Goal: Transaction & Acquisition: Download file/media

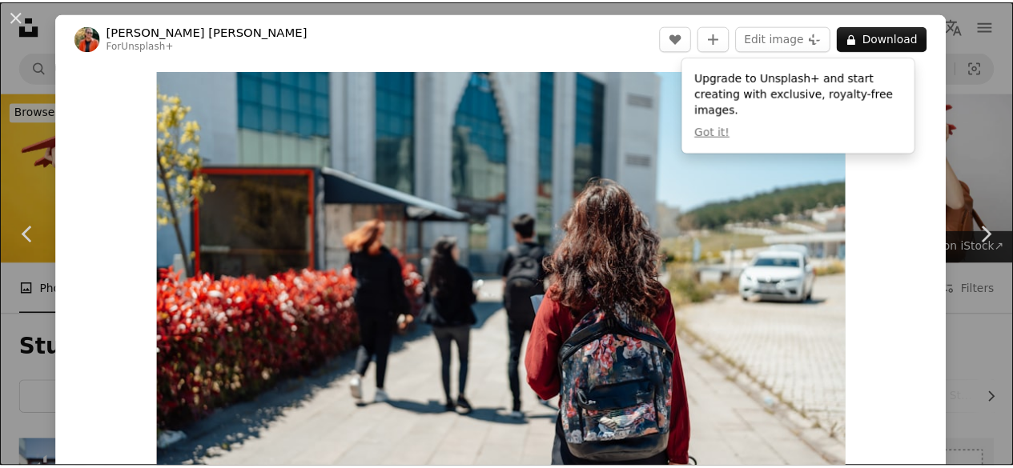
scroll to position [320, 0]
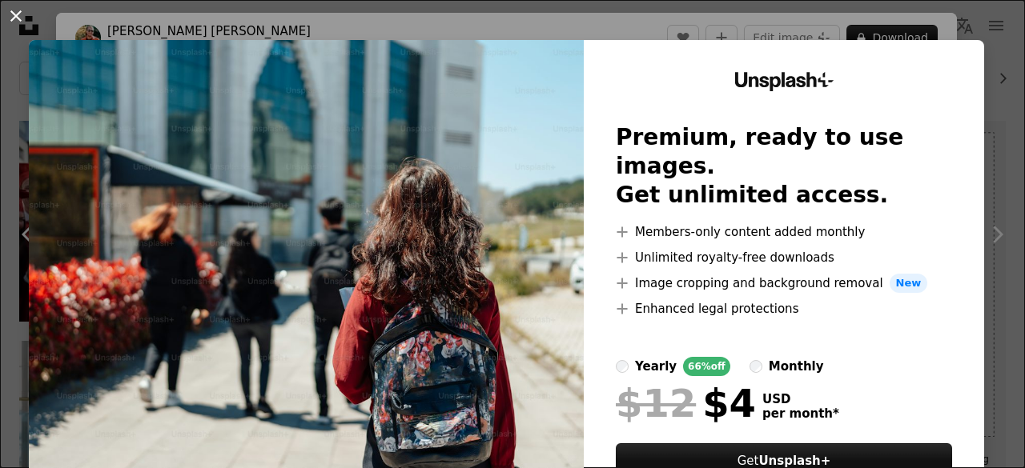
click at [16, 14] on button "An X shape" at bounding box center [15, 15] width 19 height 19
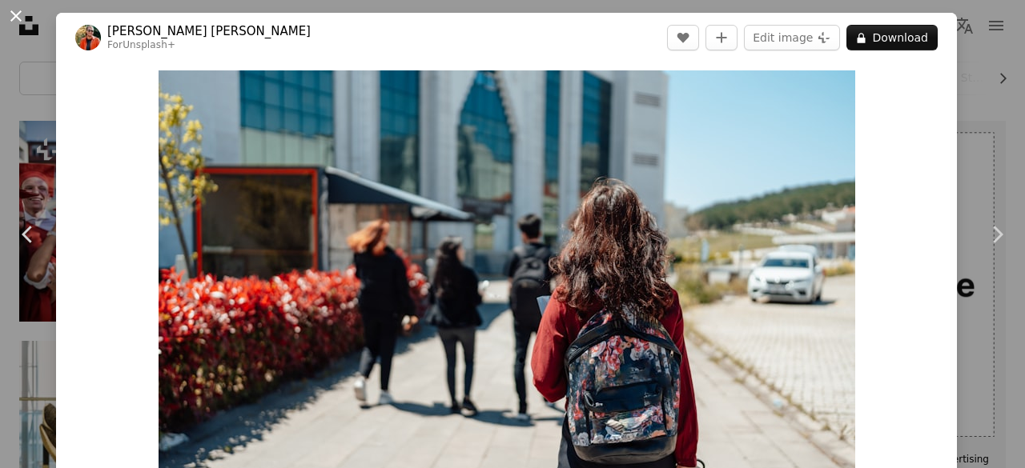
click at [19, 12] on button "An X shape" at bounding box center [15, 15] width 19 height 19
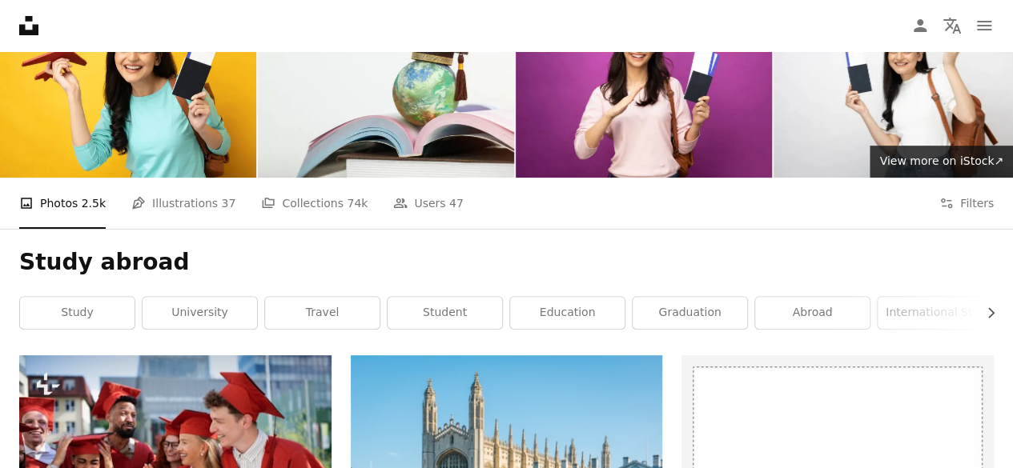
scroll to position [240, 0]
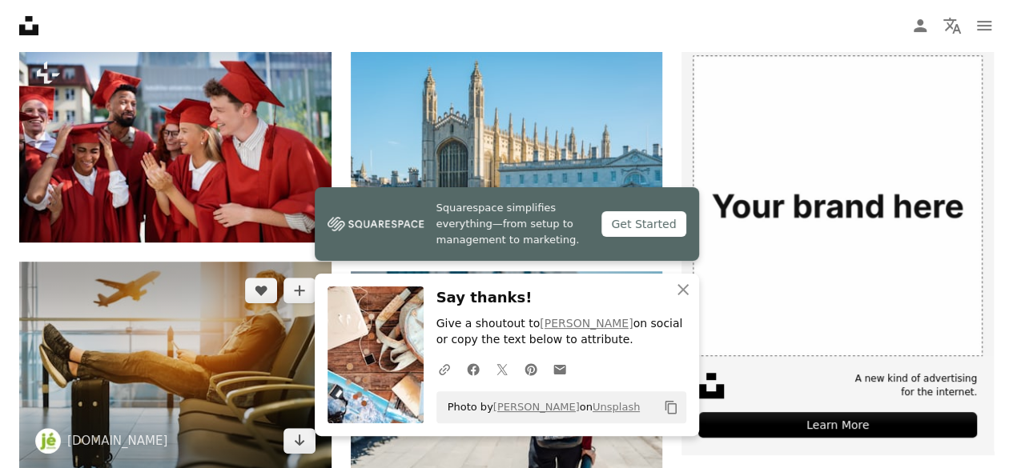
scroll to position [400, 0]
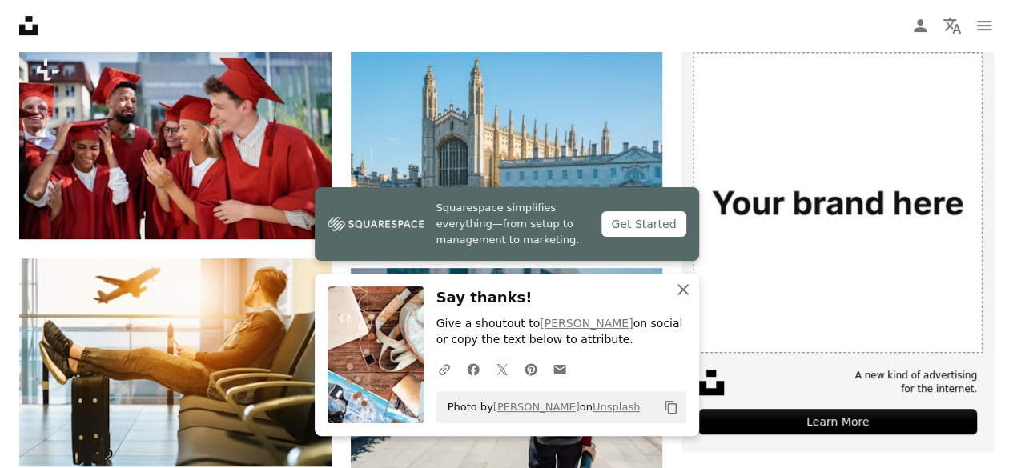
click at [677, 284] on icon "An X shape" at bounding box center [682, 289] width 19 height 19
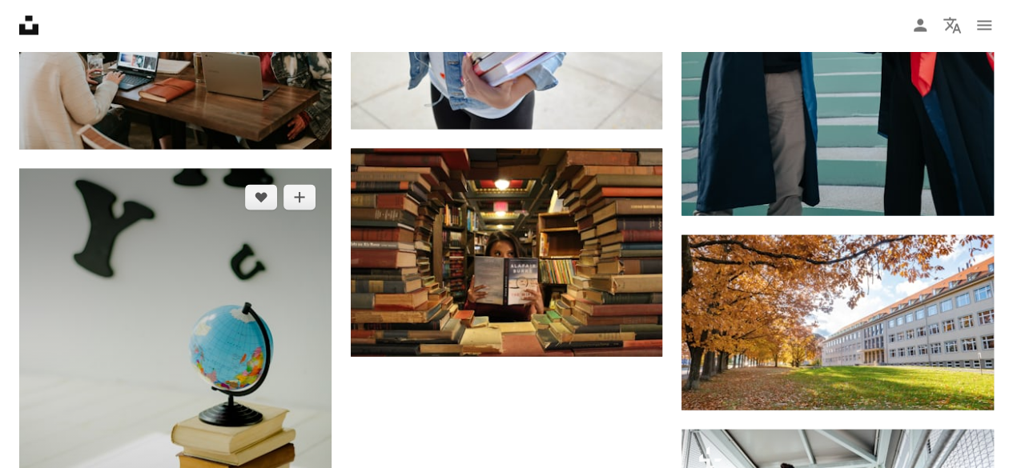
scroll to position [1761, 0]
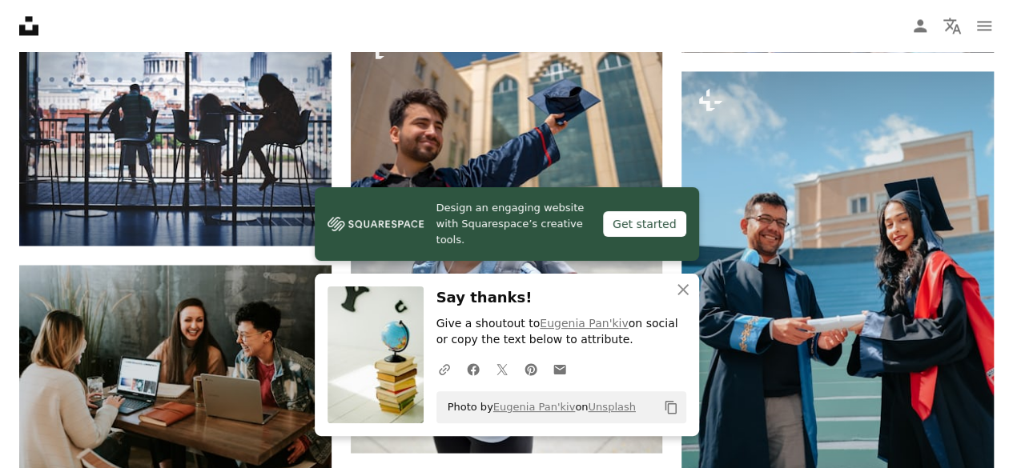
scroll to position [1281, 0]
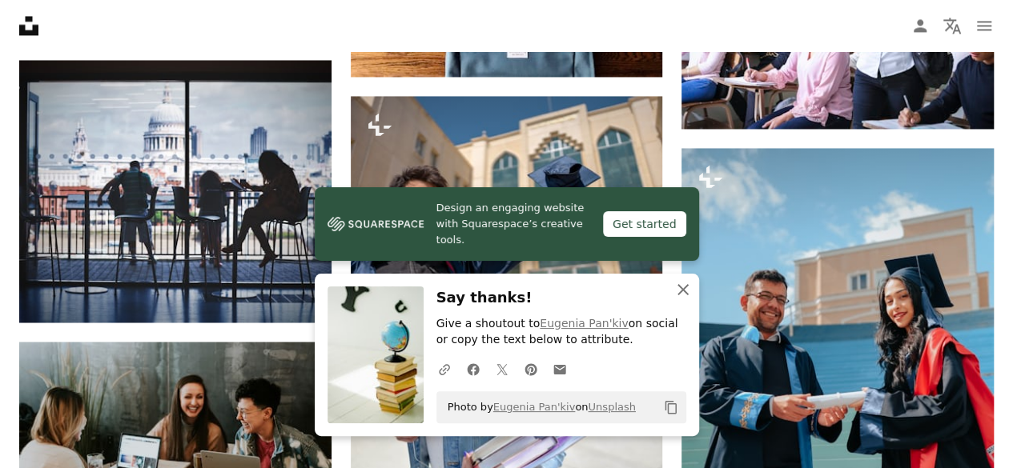
click at [681, 287] on icon "An X shape" at bounding box center [682, 289] width 19 height 19
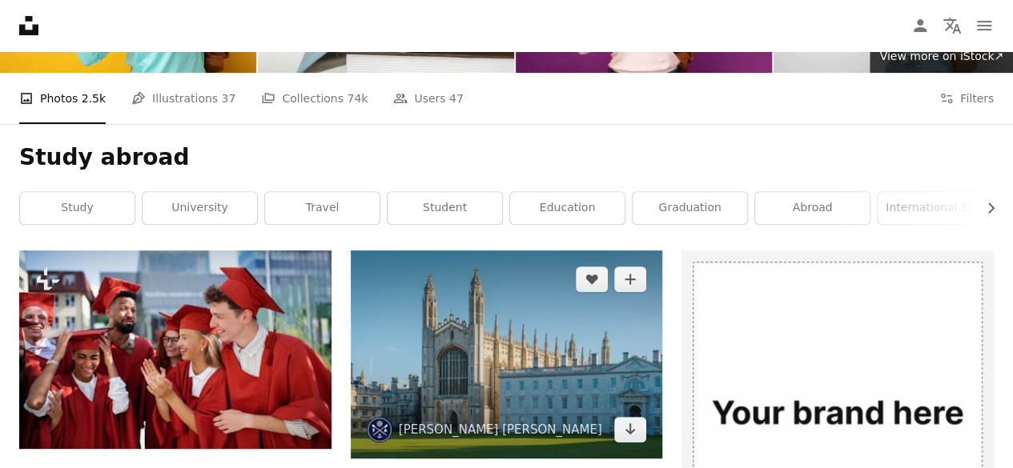
scroll to position [80, 0]
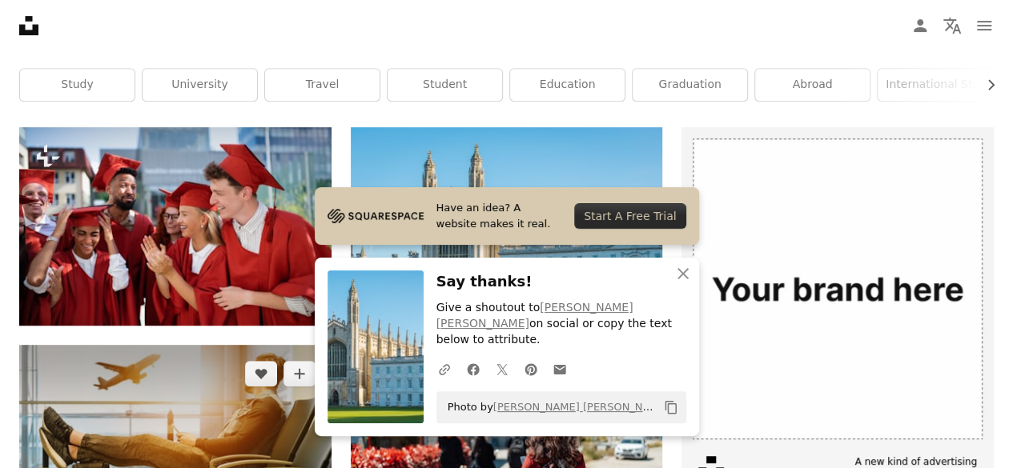
scroll to position [320, 0]
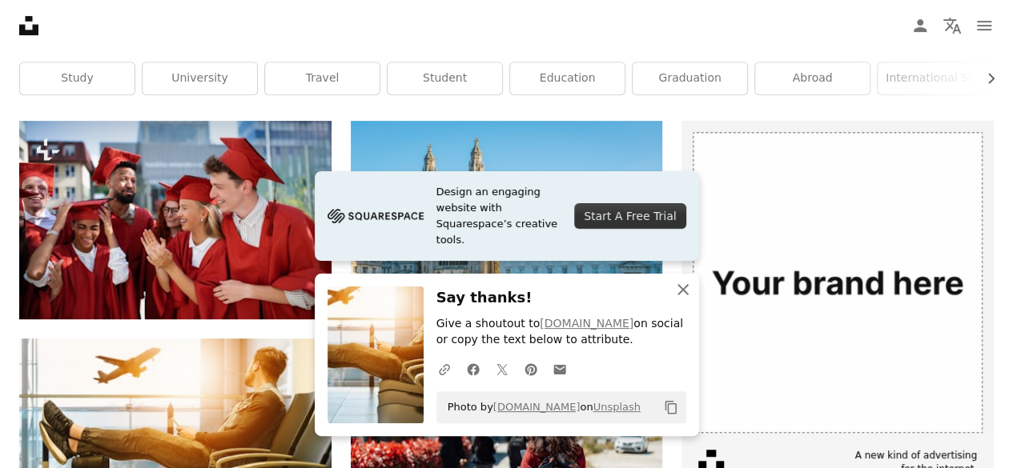
click at [682, 293] on icon "An X shape" at bounding box center [682, 289] width 19 height 19
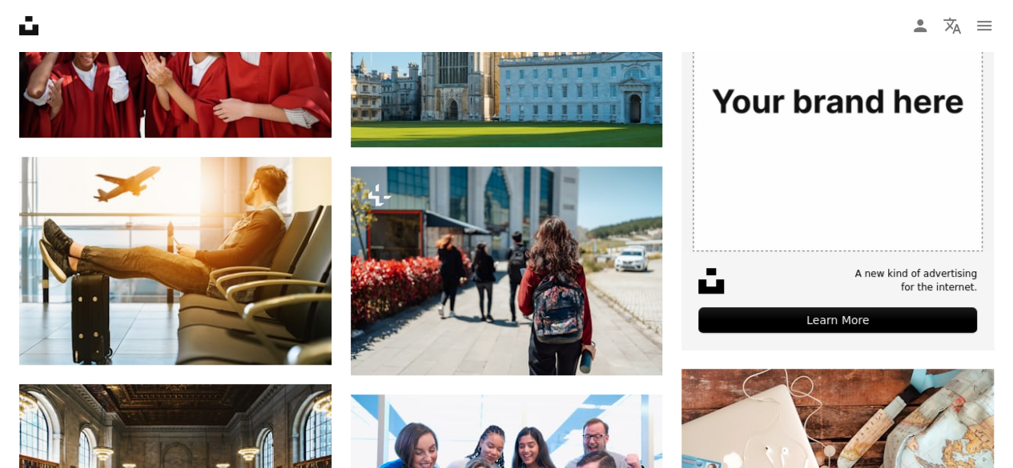
scroll to position [560, 0]
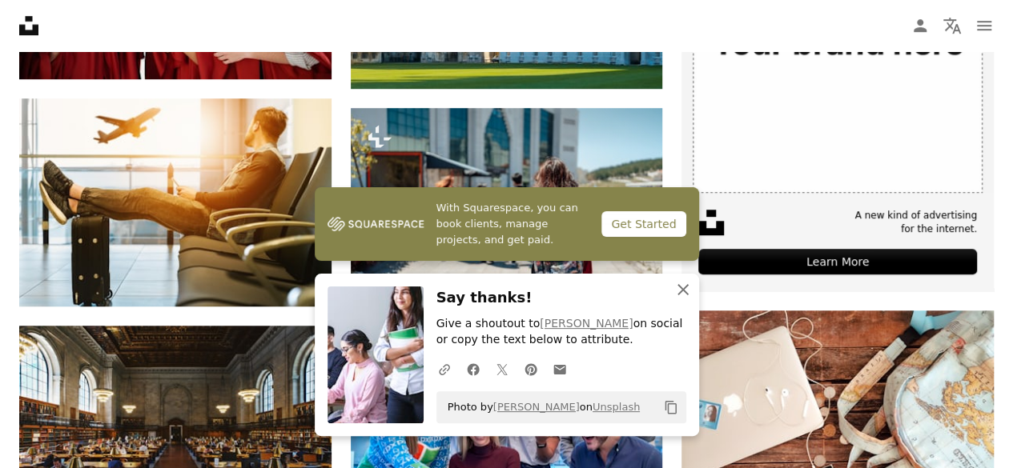
click at [682, 291] on icon "button" at bounding box center [682, 289] width 11 height 11
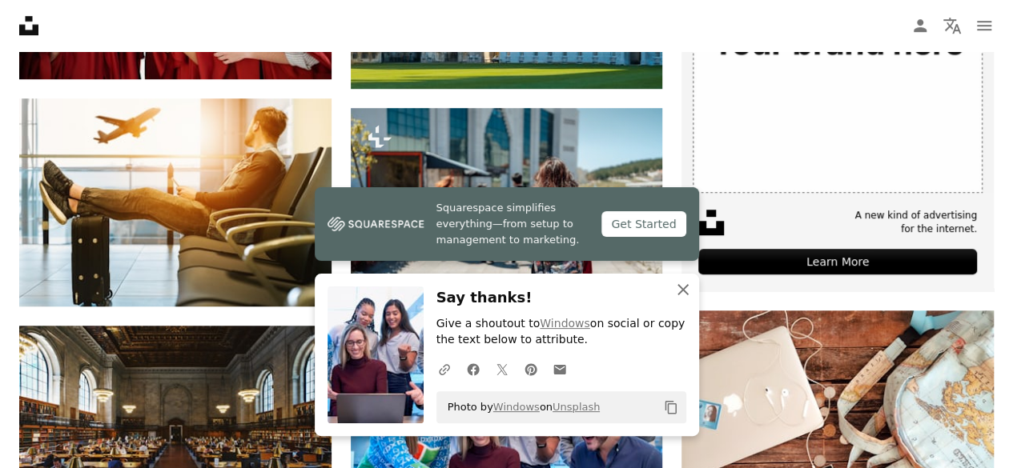
click at [680, 284] on icon "An X shape" at bounding box center [682, 289] width 19 height 19
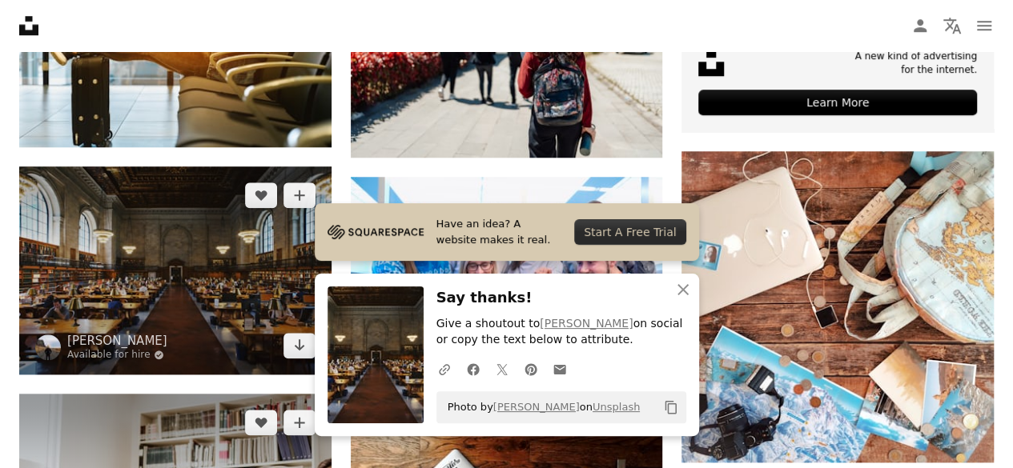
scroll to position [720, 0]
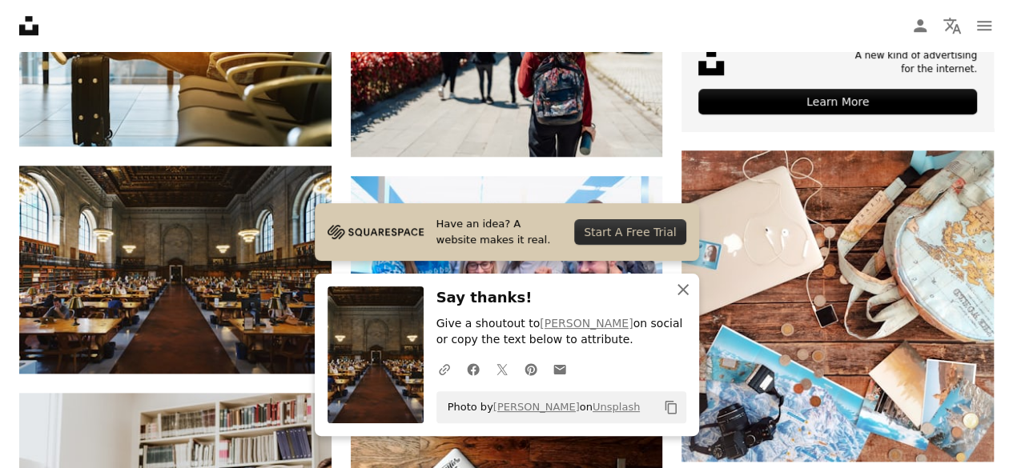
click at [681, 287] on icon "An X shape" at bounding box center [682, 289] width 19 height 19
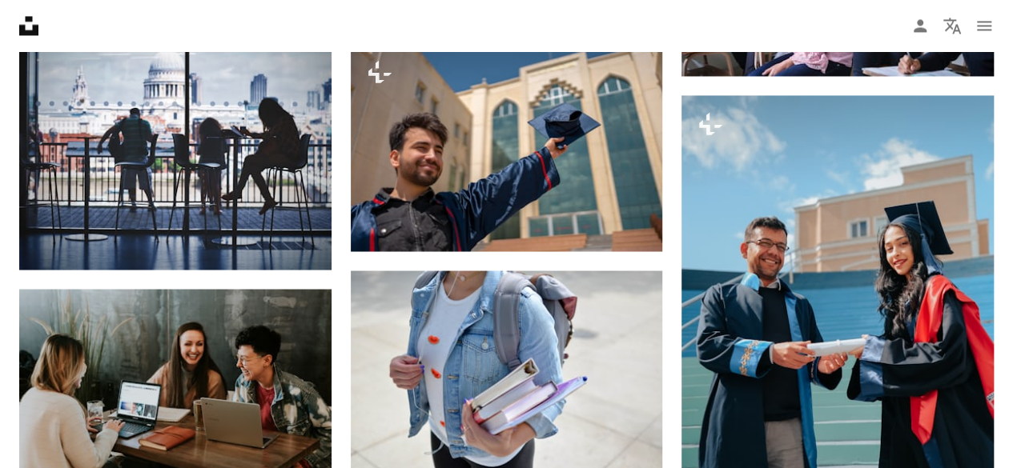
scroll to position [1361, 0]
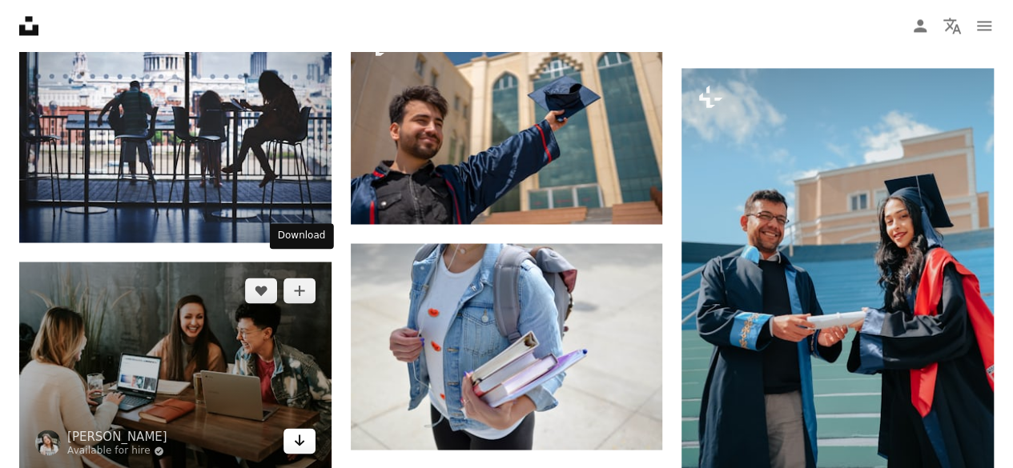
click at [299, 431] on icon "Arrow pointing down" at bounding box center [299, 440] width 13 height 19
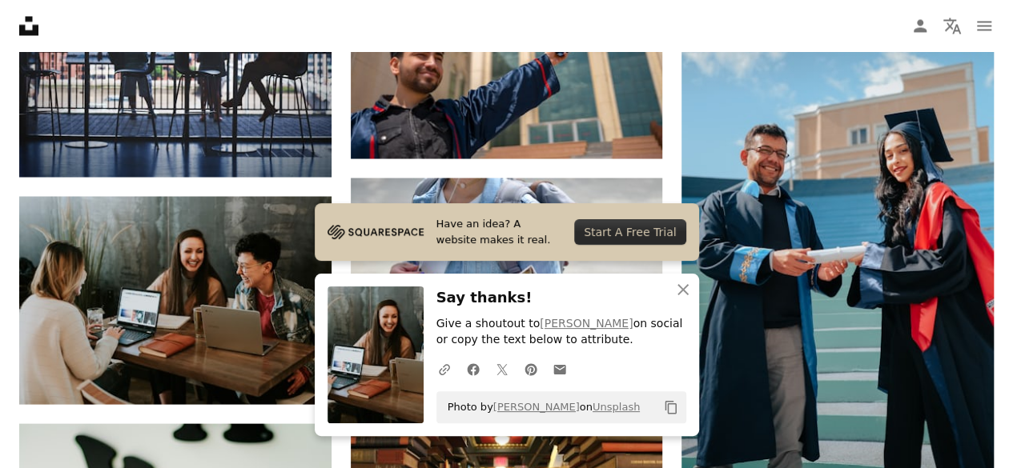
scroll to position [1521, 0]
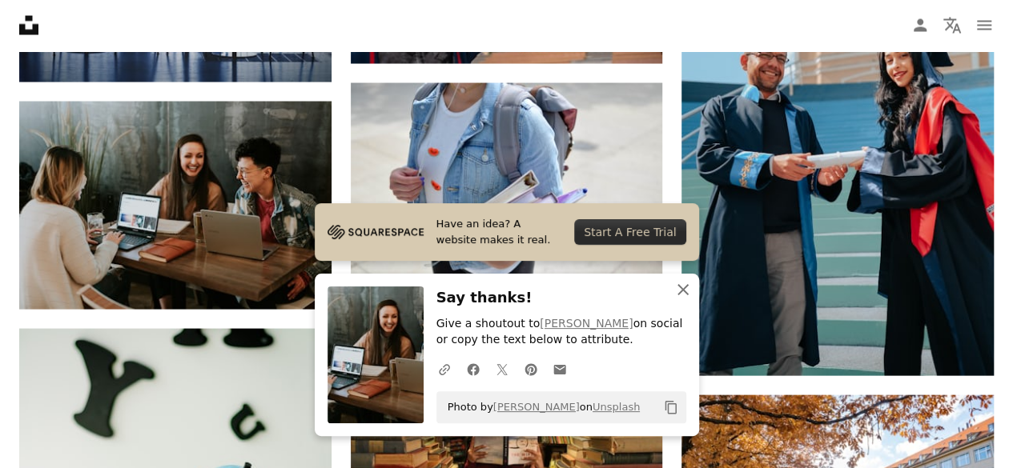
click at [679, 283] on icon "An X shape" at bounding box center [682, 289] width 19 height 19
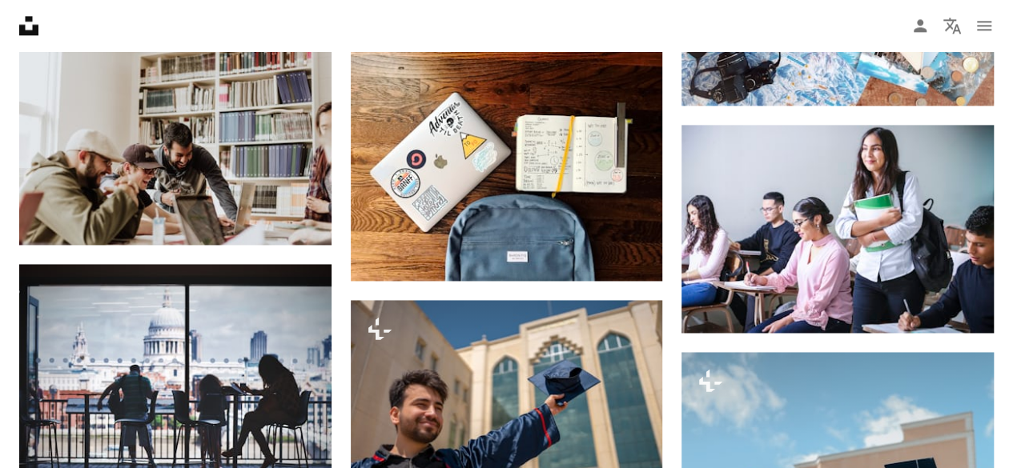
scroll to position [1041, 0]
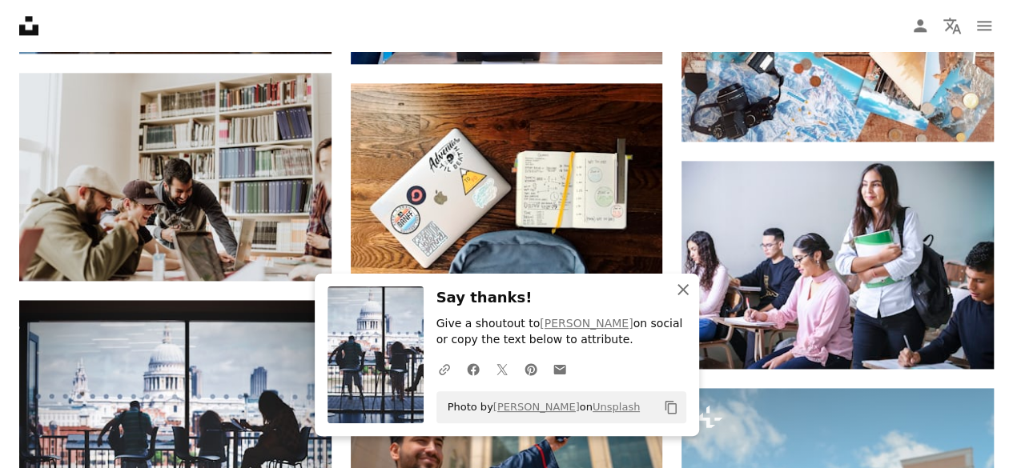
click at [679, 286] on icon "button" at bounding box center [682, 289] width 11 height 11
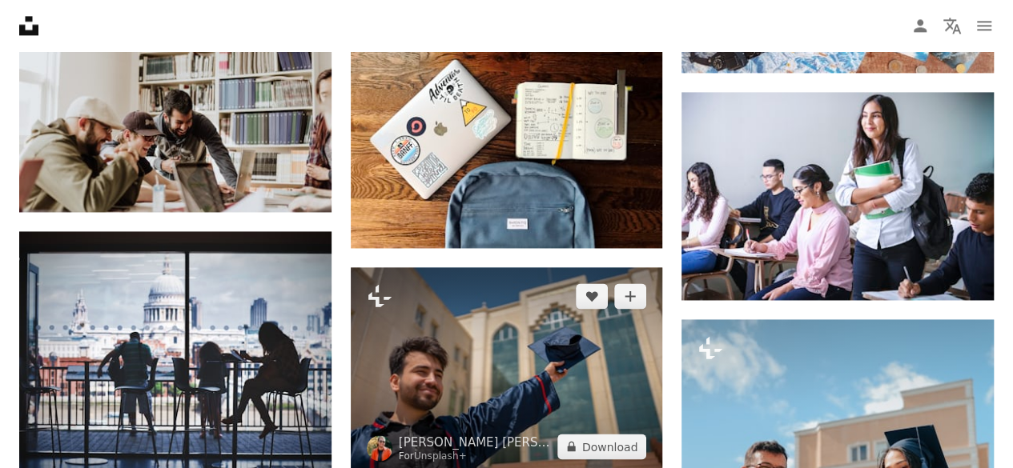
scroll to position [1201, 0]
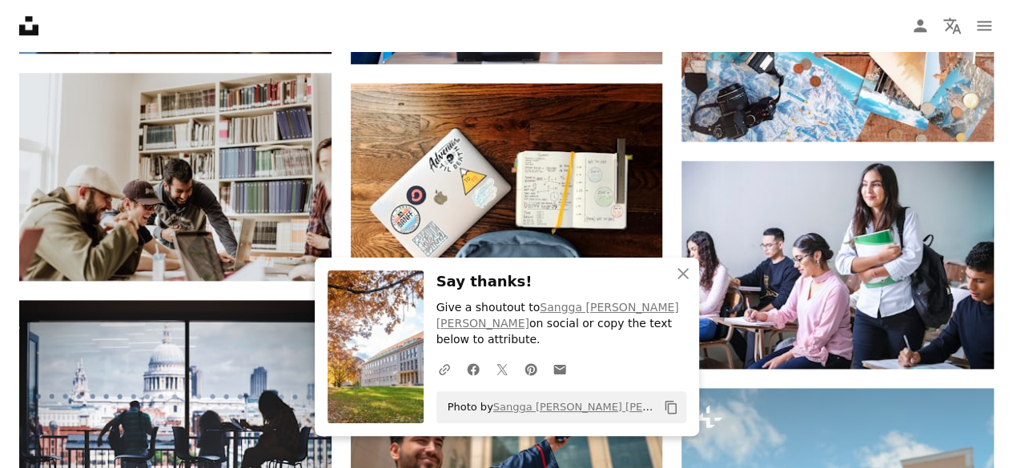
scroll to position [801, 0]
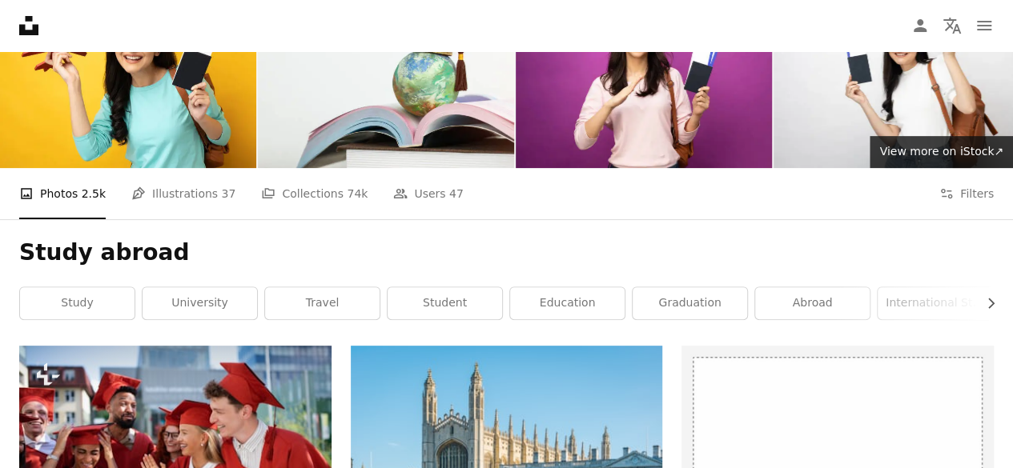
scroll to position [80, 0]
